Goal: Task Accomplishment & Management: Manage account settings

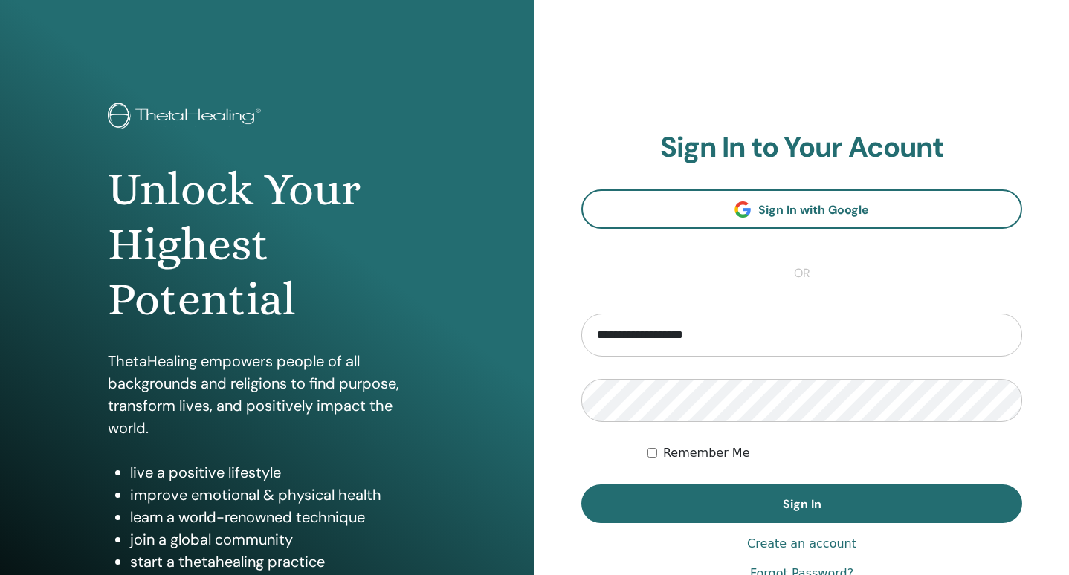
drag, startPoint x: 630, startPoint y: 335, endPoint x: 563, endPoint y: 338, distance: 66.9
click at [563, 338] on div "**********" at bounding box center [801, 356] width 534 height 713
type input "**********"
click at [581, 485] on button "Sign In" at bounding box center [801, 504] width 441 height 39
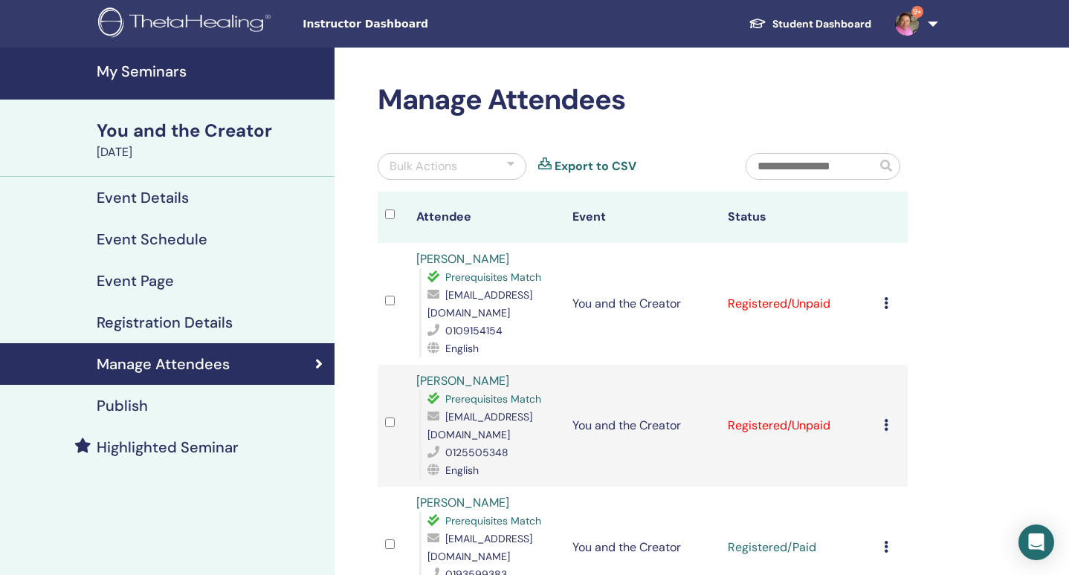
click at [397, 297] on div at bounding box center [393, 304] width 16 height 22
click at [493, 170] on div "Bulk Actions" at bounding box center [452, 166] width 149 height 27
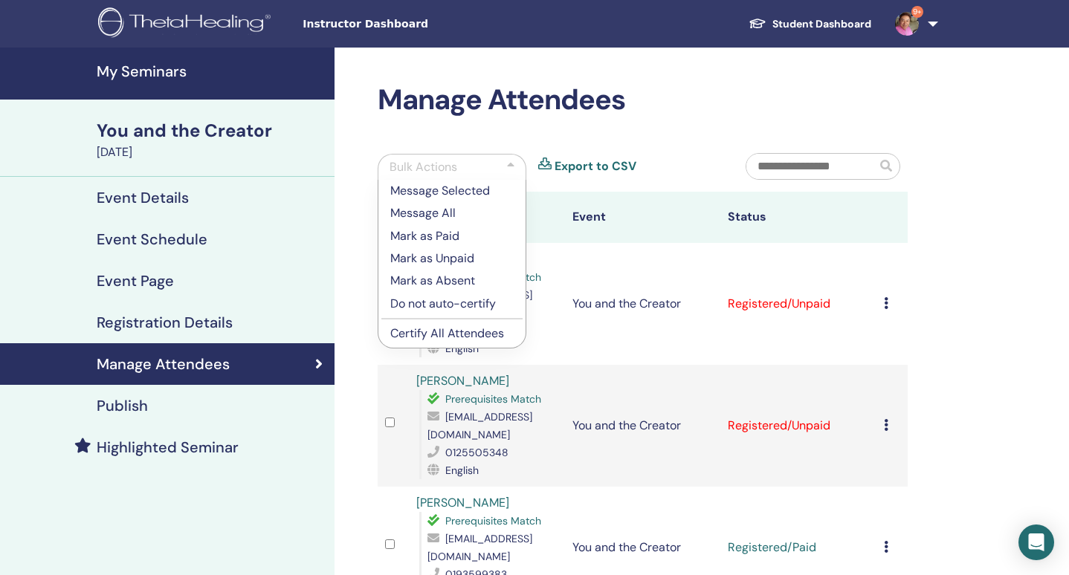
click at [476, 239] on p "Mark as Paid" at bounding box center [451, 236] width 123 height 18
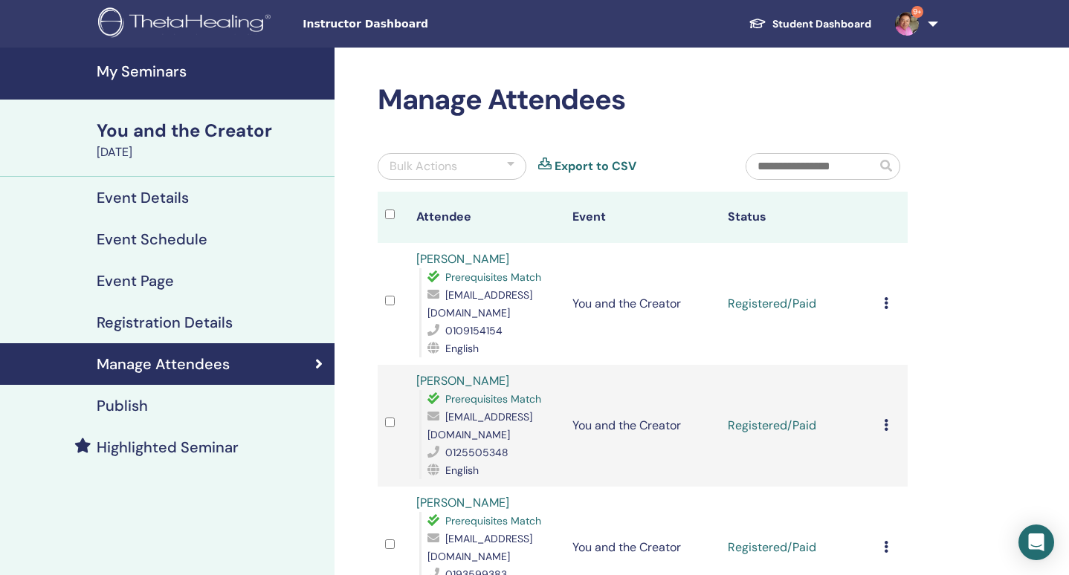
click at [890, 305] on div "Cancel Registration Do not auto-certify Mark as Paid Mark as Unpaid Mark as Abs…" at bounding box center [892, 304] width 16 height 18
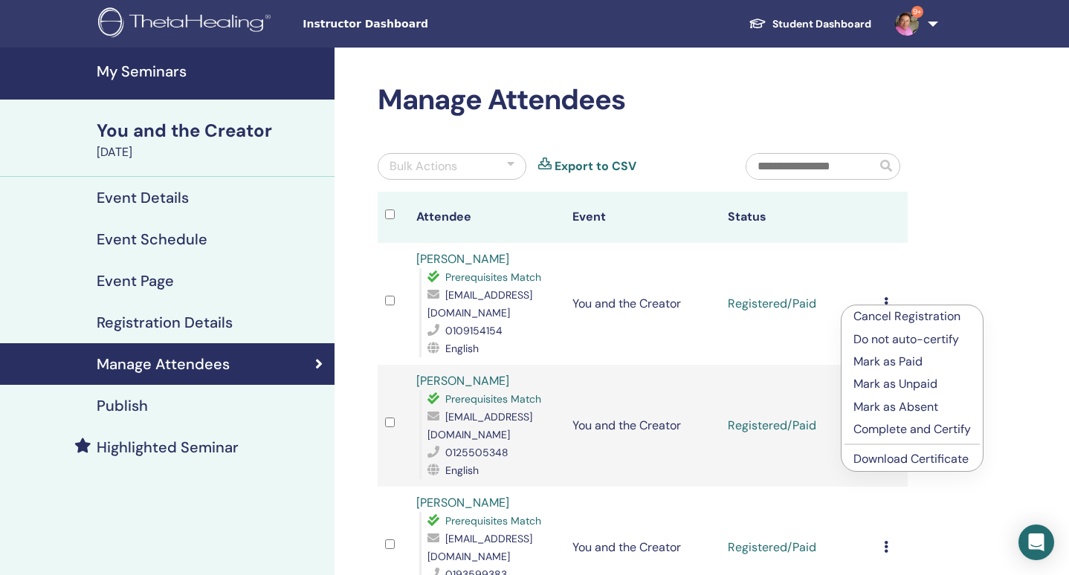
click at [892, 461] on link "Download Certificate" at bounding box center [910, 459] width 115 height 16
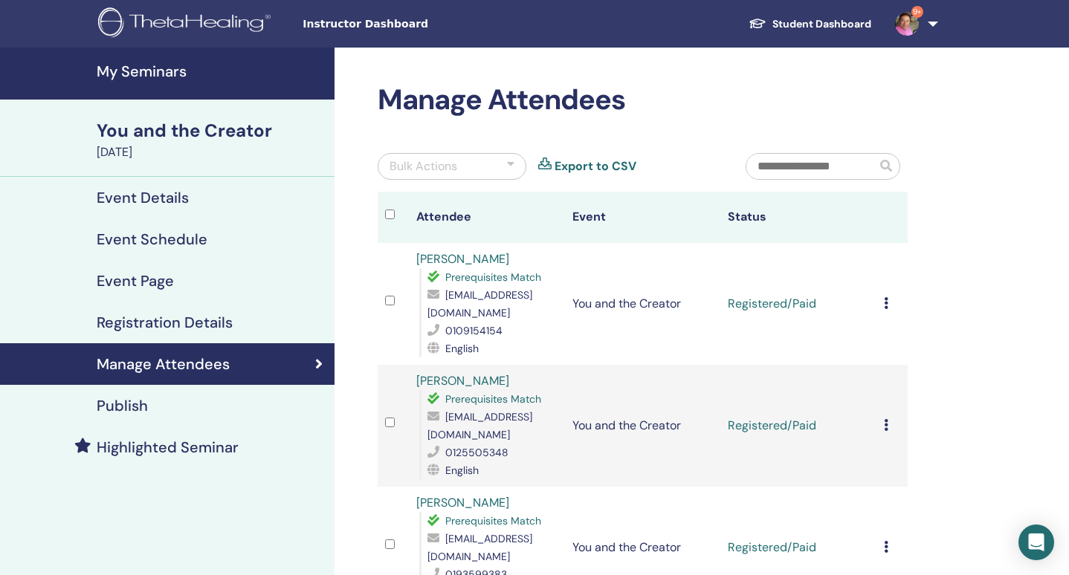
click at [884, 425] on icon at bounding box center [886, 425] width 4 height 12
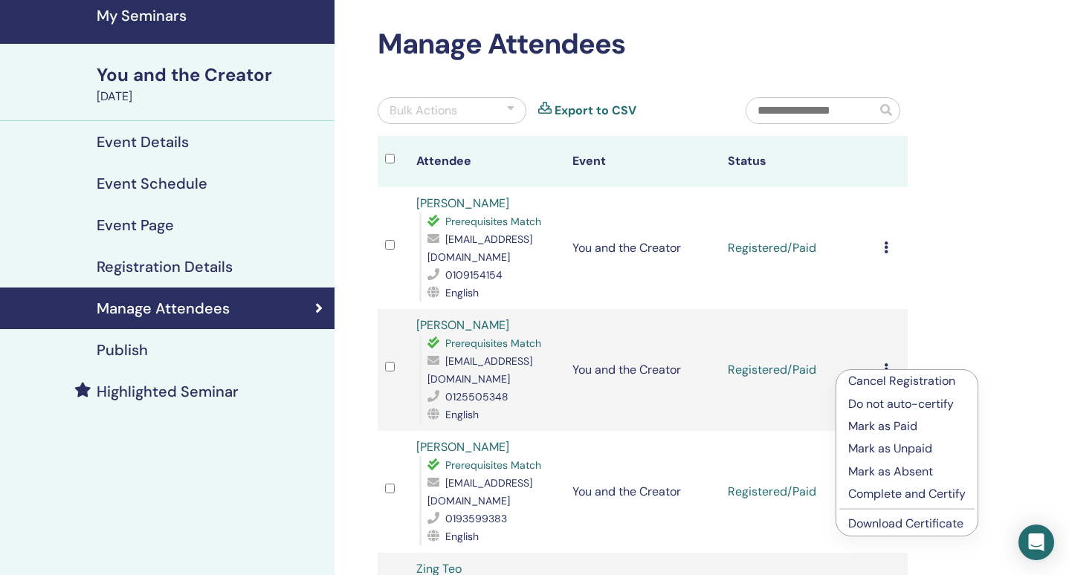
scroll to position [59, 0]
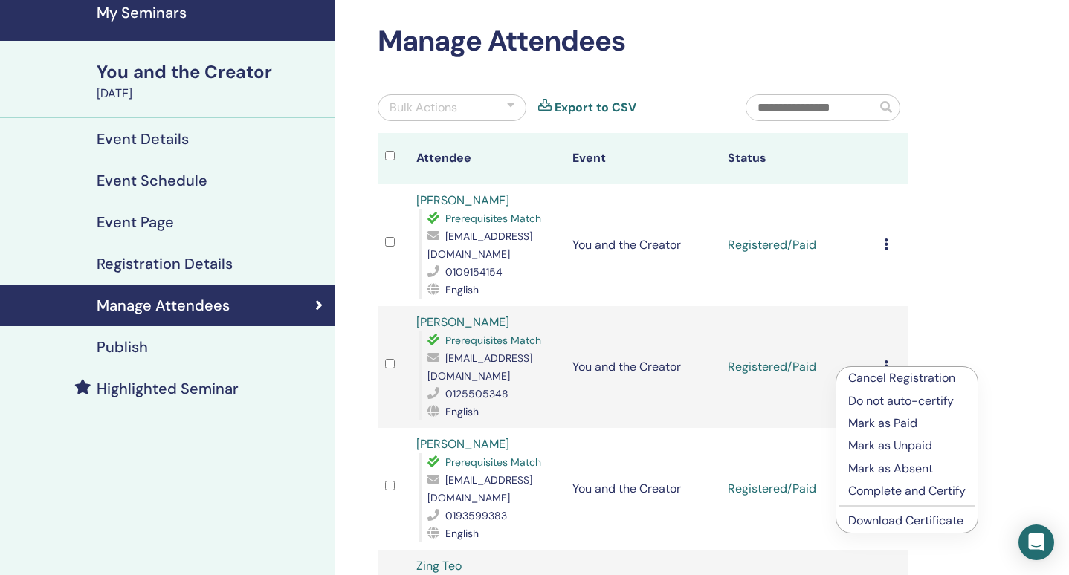
click at [875, 524] on link "Download Certificate" at bounding box center [905, 521] width 115 height 16
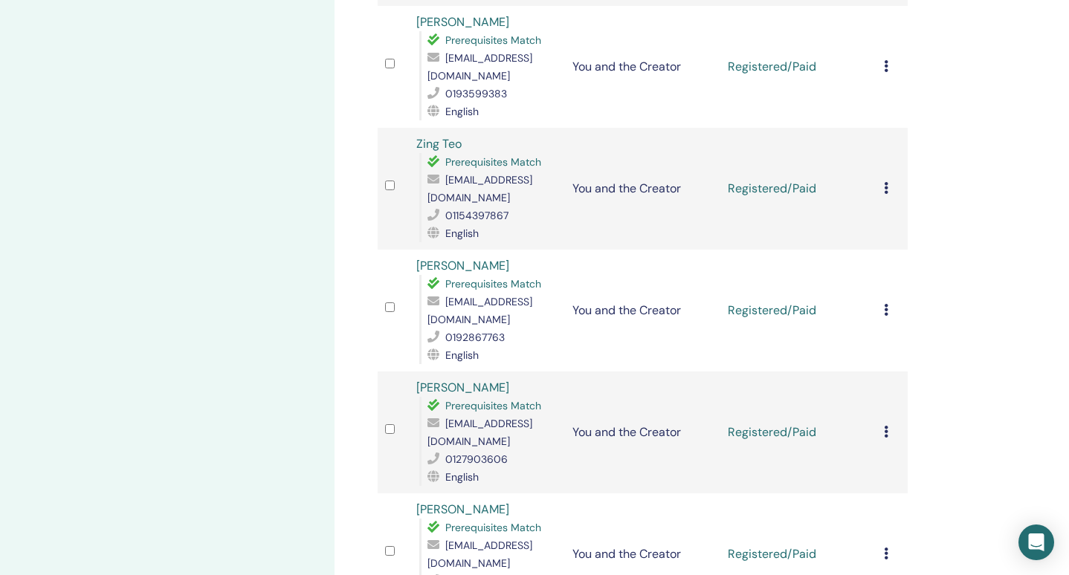
scroll to position [477, 0]
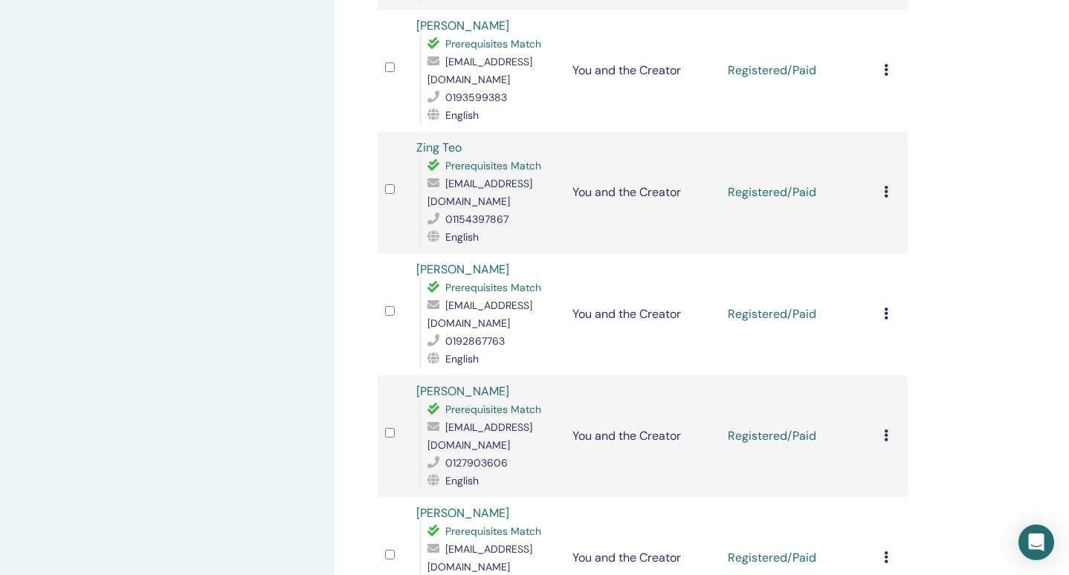
drag, startPoint x: 409, startPoint y: 268, endPoint x: 521, endPoint y: 271, distance: 112.3
click at [521, 271] on td "Yeong Hau Thong Prerequisites Match yhthong@triplus.com.my 0192867763 English" at bounding box center [487, 314] width 156 height 122
